Goal: Task Accomplishment & Management: Manage account settings

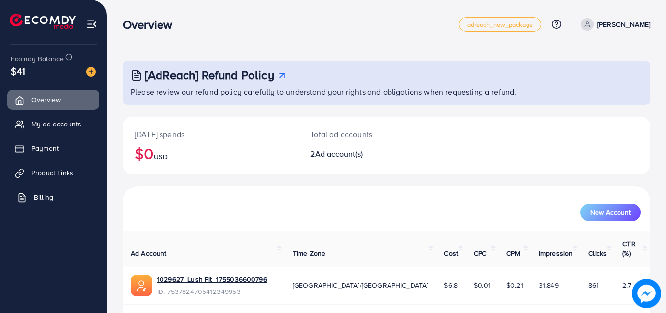
click at [48, 204] on link "Billing" at bounding box center [53, 198] width 92 height 20
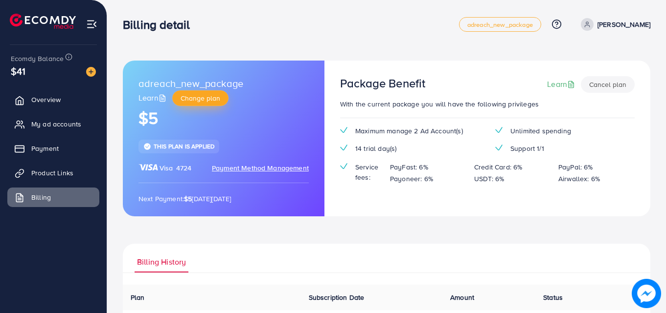
click at [206, 99] on span "Change plan" at bounding box center [200, 98] width 40 height 10
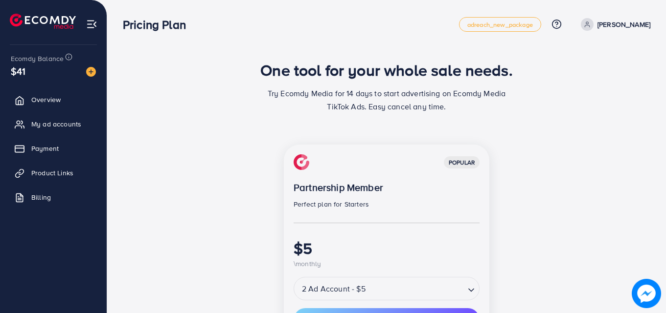
click at [662, 35] on div "One tool for your whole sale needs. Try Ecomdy Media for 14 days to start adver…" at bounding box center [386, 282] width 558 height 565
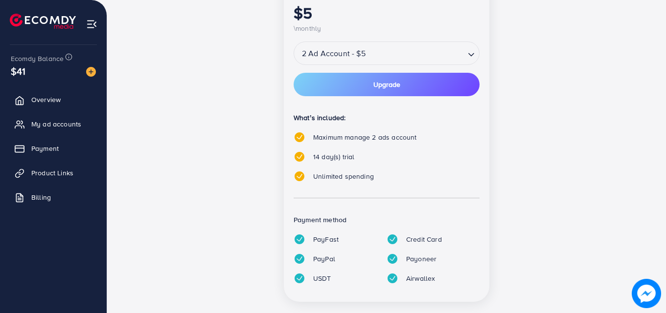
scroll to position [252, 0]
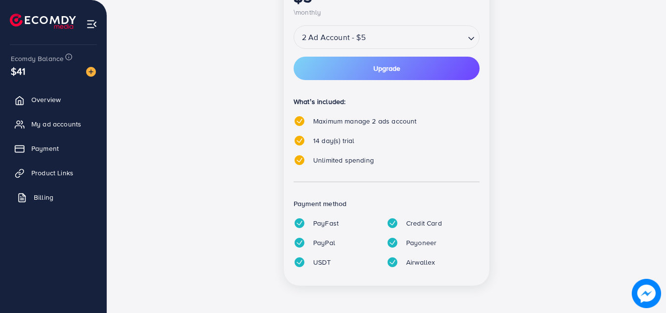
click at [53, 193] on link "Billing" at bounding box center [53, 198] width 92 height 20
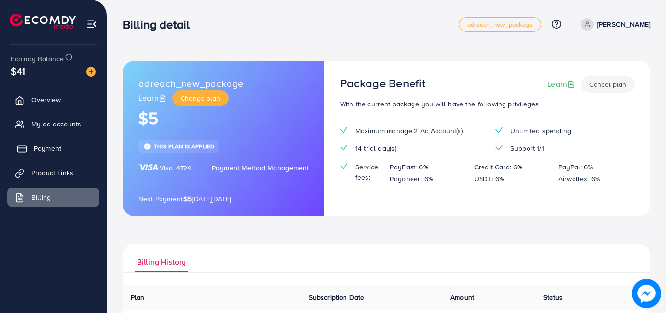
click at [47, 151] on span "Payment" at bounding box center [47, 149] width 27 height 10
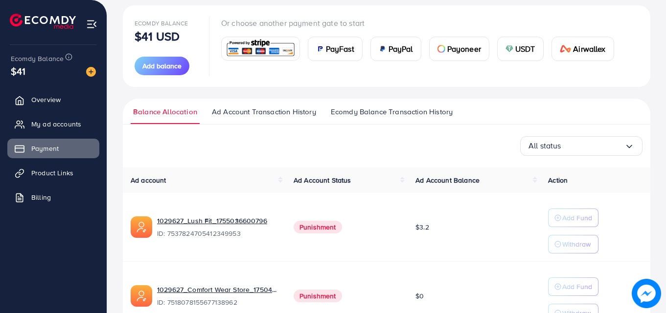
scroll to position [119, 0]
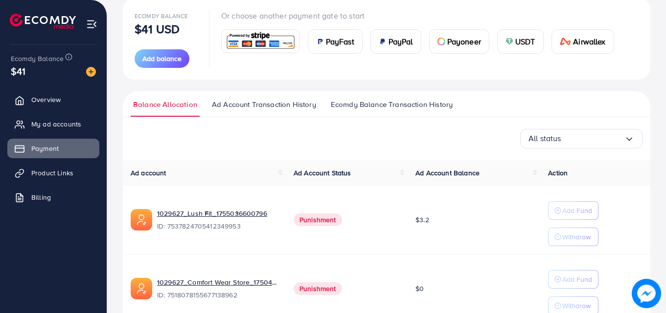
drag, startPoint x: 663, startPoint y: 207, endPoint x: 660, endPoint y: 222, distance: 16.0
click at [661, 216] on div "[AdReach] Refund Policy Please review our refund policy carefully to understand…" at bounding box center [386, 123] width 558 height 484
click at [426, 105] on span "Ecomdy Balance Transaction History" at bounding box center [392, 104] width 122 height 11
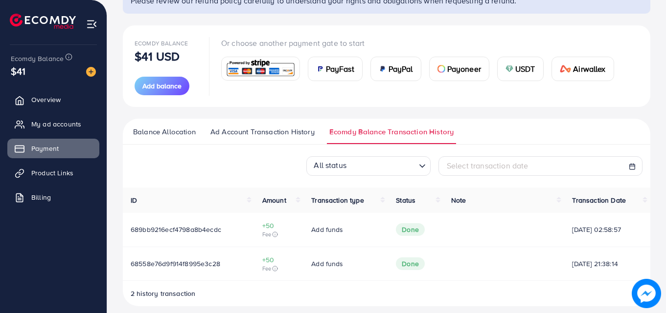
scroll to position [100, 0]
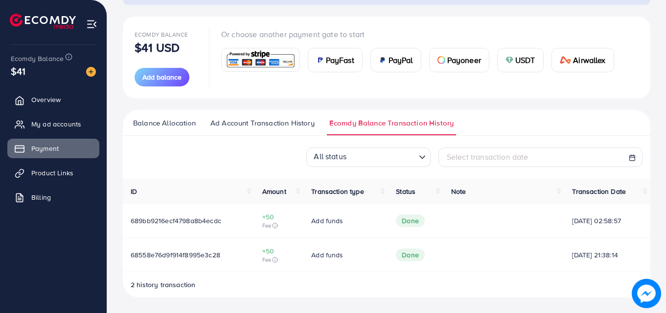
click at [269, 126] on span "Ad Account Transaction History" at bounding box center [262, 123] width 104 height 11
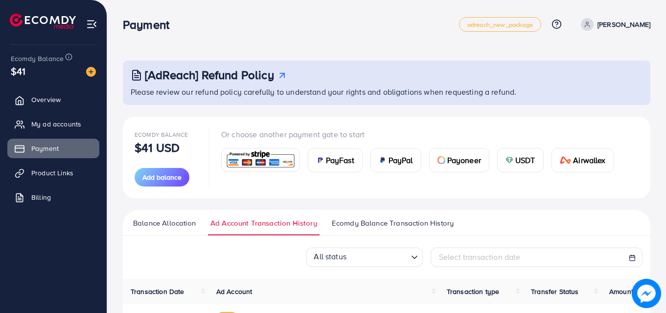
drag, startPoint x: 303, startPoint y: 157, endPoint x: 336, endPoint y: 174, distance: 37.4
click at [336, 174] on div "Or choose another payment gate to start PayFast PayPal Payoneer USDT Airwallex" at bounding box center [421, 158] width 400 height 58
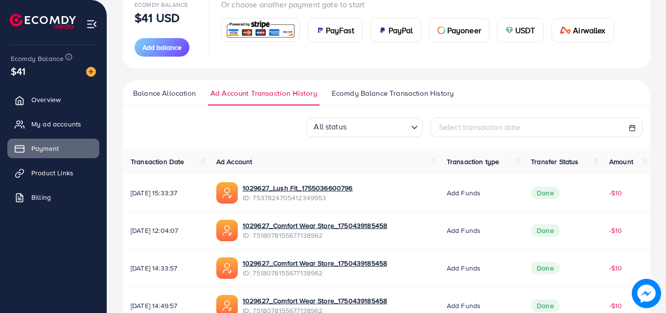
scroll to position [146, 0]
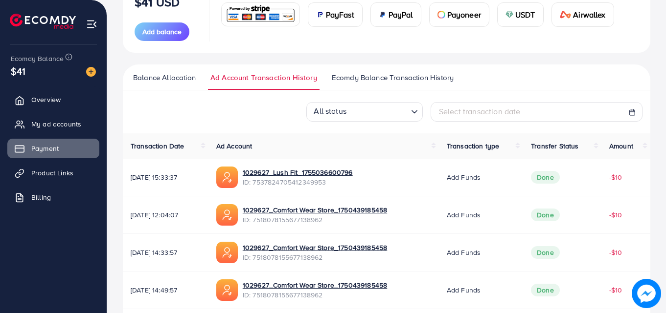
click at [155, 80] on span "Balance Allocation" at bounding box center [164, 77] width 63 height 11
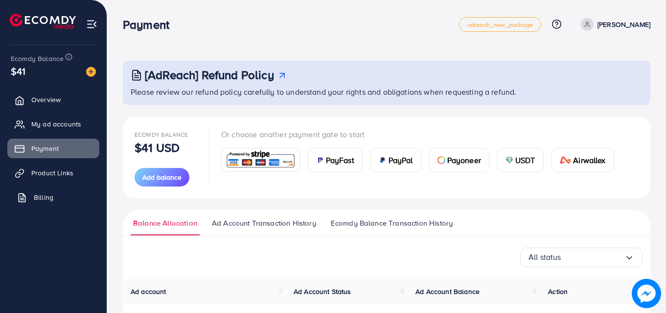
click at [58, 200] on link "Billing" at bounding box center [53, 198] width 92 height 20
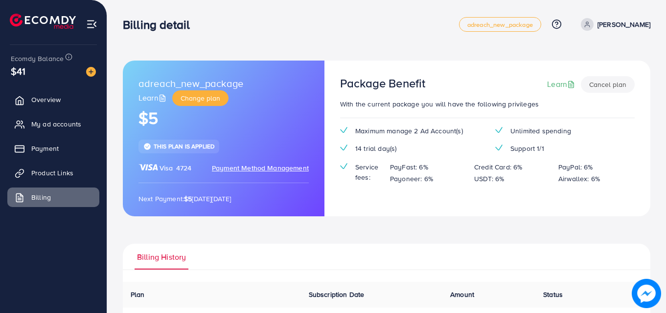
click at [605, 83] on button "Cancel plan" at bounding box center [607, 84] width 54 height 17
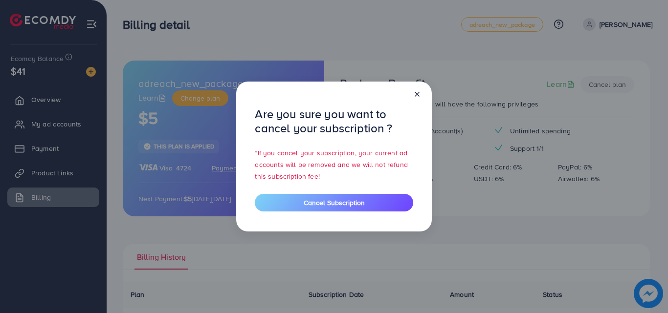
click at [421, 98] on icon at bounding box center [417, 94] width 8 height 8
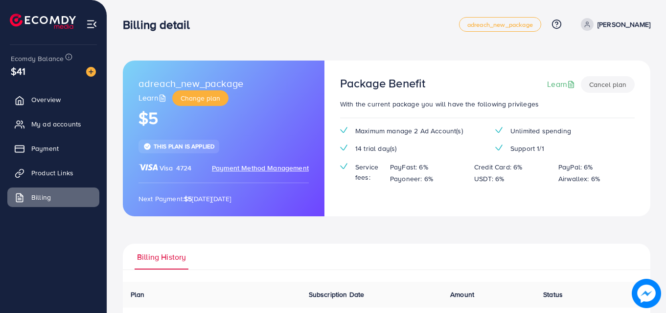
click at [263, 167] on span "Payment Method Management" at bounding box center [260, 168] width 97 height 10
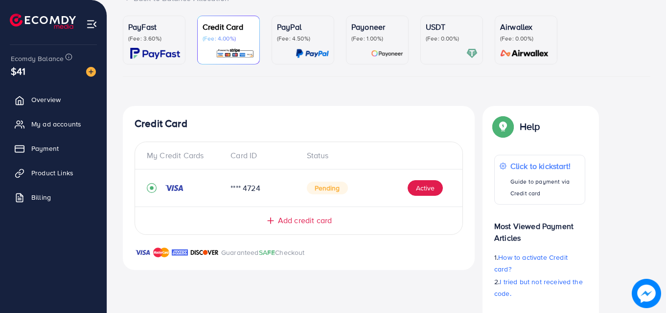
scroll to position [82, 0]
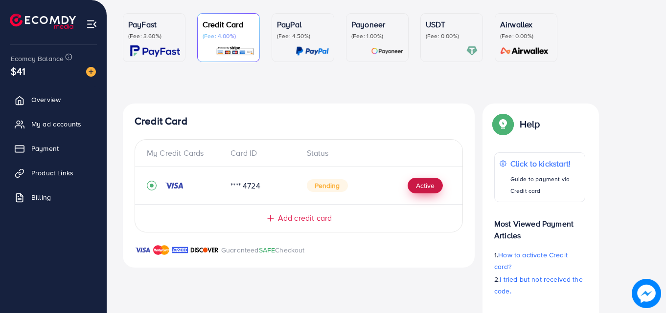
click at [420, 184] on button "Active" at bounding box center [424, 186] width 35 height 16
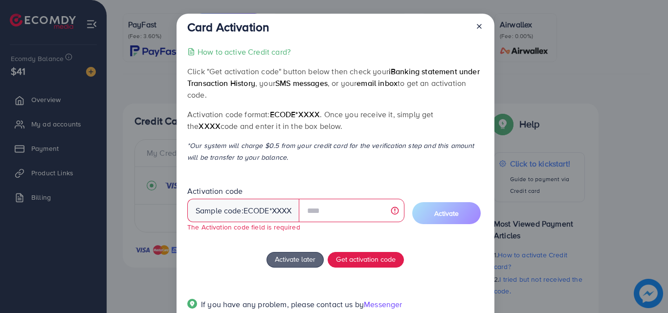
click at [483, 38] on div "Card Activation How to active Credit card? Click "Get activation code" button b…" at bounding box center [336, 171] width 318 height 315
click at [480, 29] on icon at bounding box center [479, 26] width 8 height 8
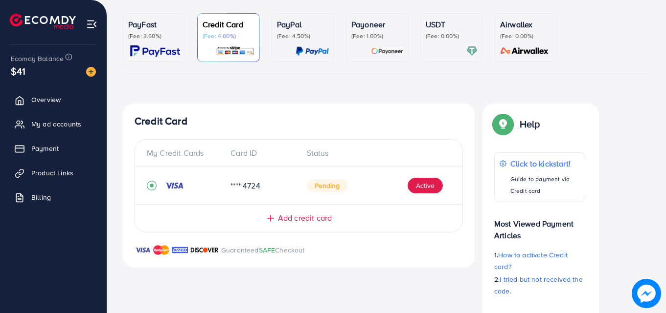
click at [314, 185] on span "Pending" at bounding box center [327, 185] width 41 height 13
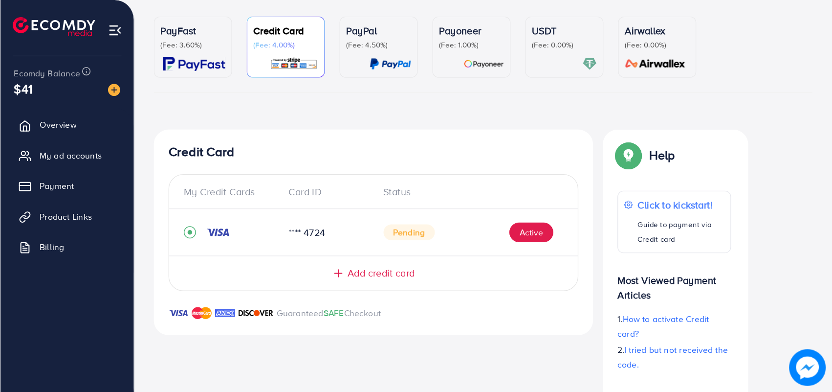
scroll to position [42, 0]
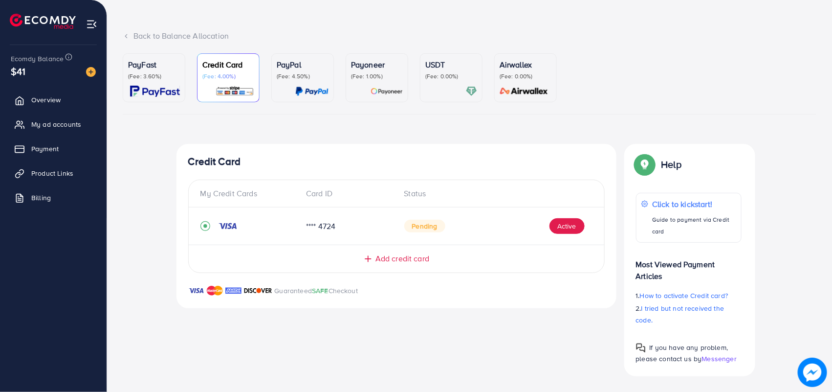
click at [323, 223] on div "**** 4724" at bounding box center [347, 226] width 98 height 11
click at [147, 35] on div "Back to Balance Allocation" at bounding box center [470, 35] width 694 height 11
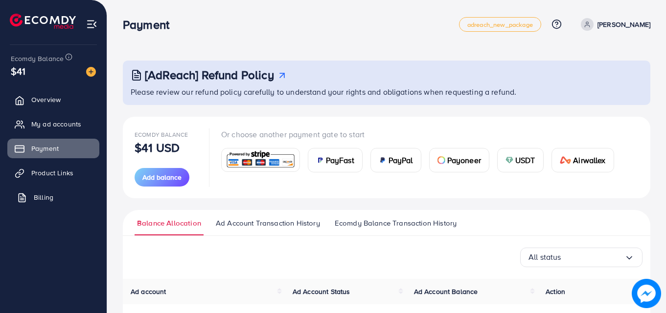
click at [58, 200] on link "Billing" at bounding box center [53, 198] width 92 height 20
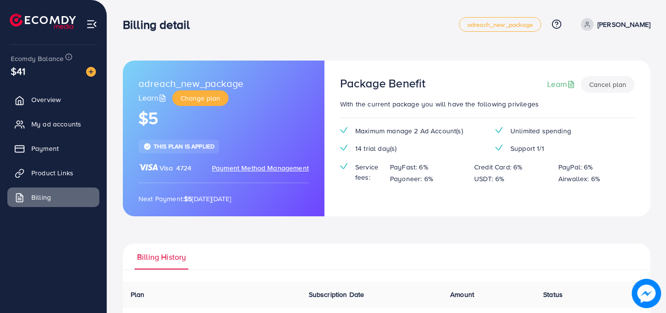
click at [602, 83] on button "Cancel plan" at bounding box center [607, 84] width 54 height 17
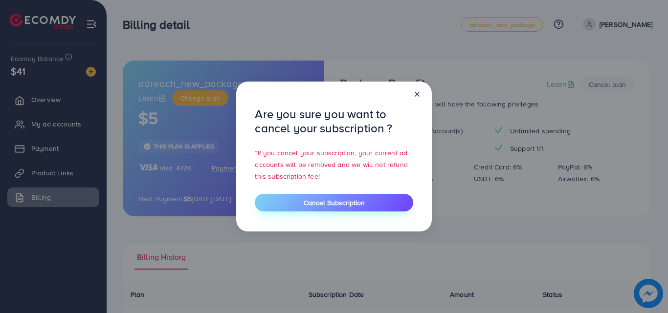
click at [340, 209] on button "Cancel Subscription" at bounding box center [334, 203] width 158 height 18
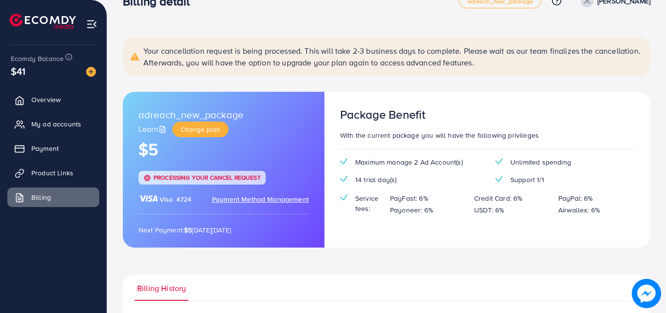
scroll to position [6, 0]
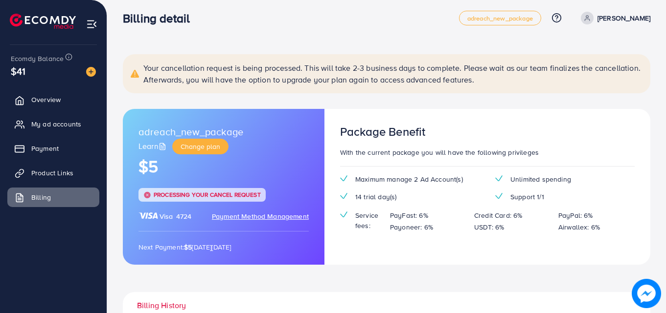
click at [312, 200] on div "adreach_new_package Learn Change plan $5 Processing your cancel request Visa 47…" at bounding box center [223, 187] width 201 height 156
click at [315, 187] on div "adreach_new_package Learn Change plan $5 Processing your cancel request Visa 47…" at bounding box center [223, 187] width 201 height 156
click at [248, 218] on span "Payment Method Management" at bounding box center [260, 217] width 97 height 10
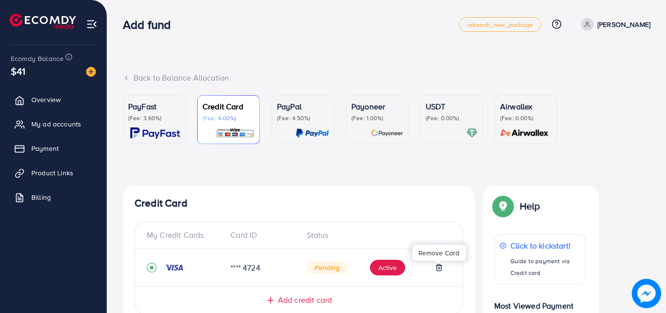
click at [438, 269] on line at bounding box center [438, 269] width 0 height 2
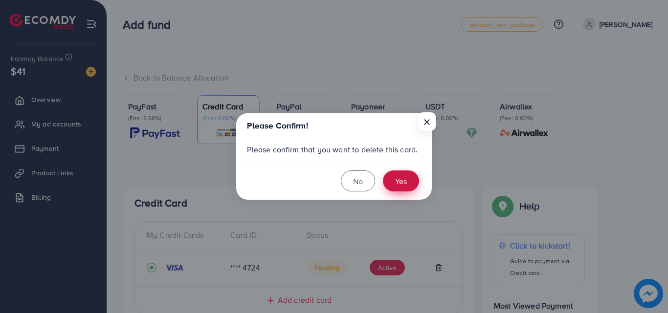
click at [408, 177] on button "Yes" at bounding box center [401, 181] width 36 height 21
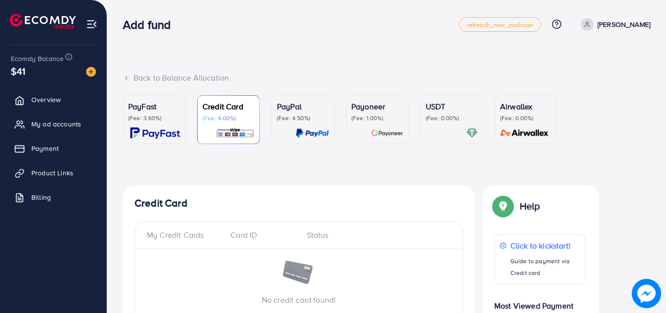
click at [131, 75] on div "Back to Balance Allocation" at bounding box center [386, 77] width 527 height 11
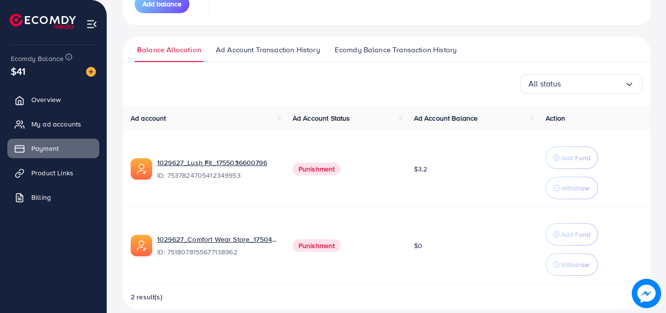
scroll to position [184, 0]
